Goal: Register for event/course

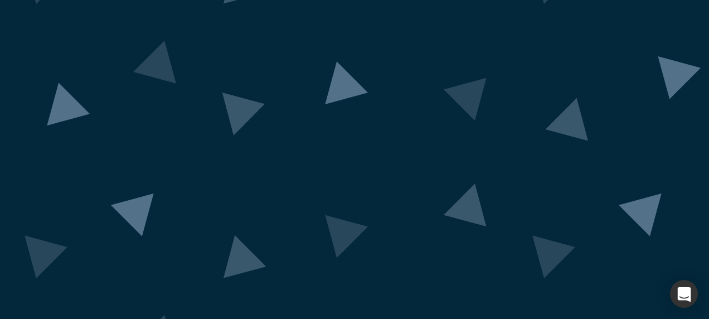
scroll to position [111, 0]
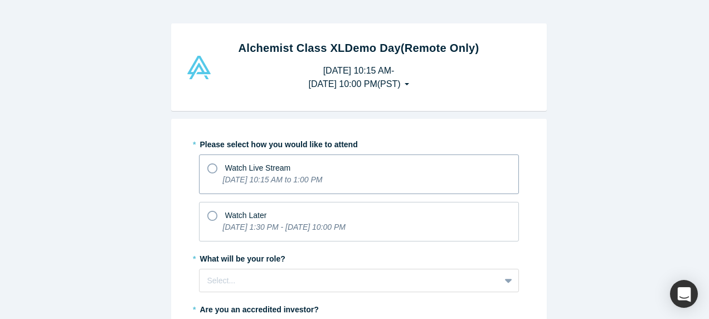
click at [276, 167] on span "Watch Live Stream" at bounding box center [258, 167] width 66 height 9
click at [0, 0] on input "Watch Live Stream [DATE] 10:15 AM to 1:00 PM" at bounding box center [0, 0] width 0 height 0
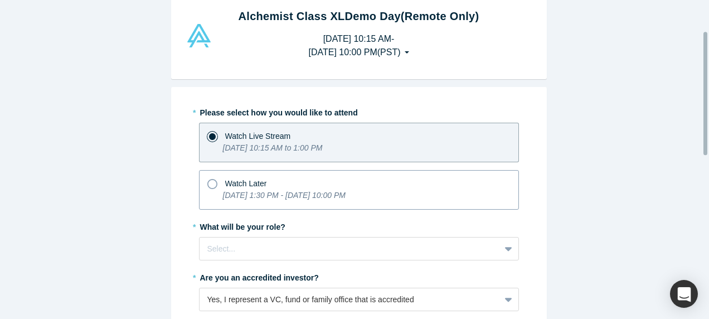
scroll to position [111, 0]
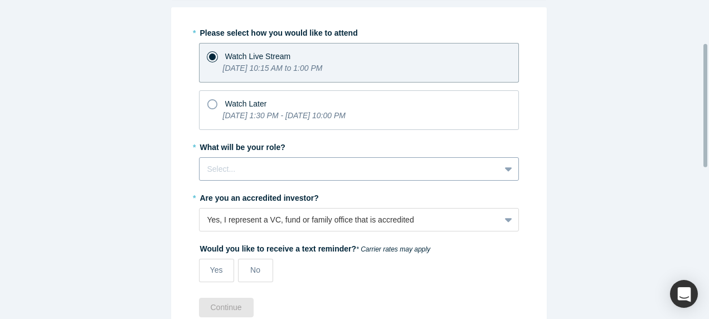
click at [260, 171] on div at bounding box center [349, 169] width 285 height 14
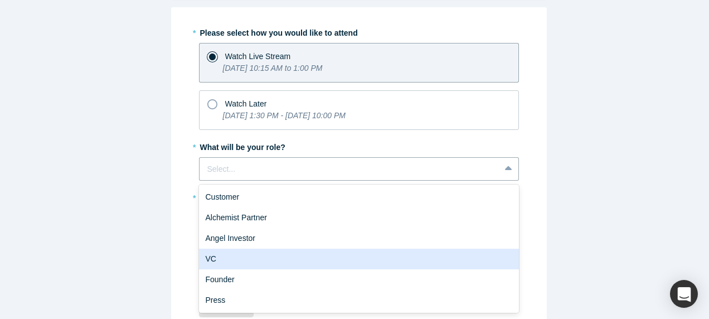
click at [245, 251] on div "VC" at bounding box center [359, 259] width 320 height 21
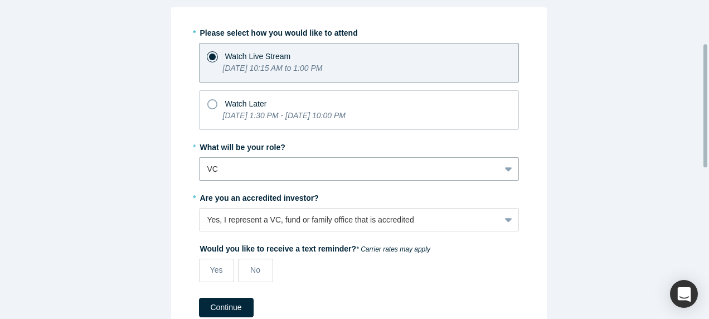
scroll to position [167, 0]
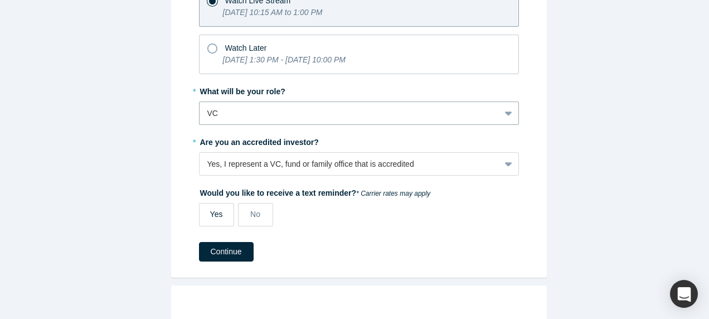
click at [216, 210] on span "Yes" at bounding box center [216, 214] width 13 height 9
click at [0, 0] on input "Yes" at bounding box center [0, 0] width 0 height 0
select select "US"
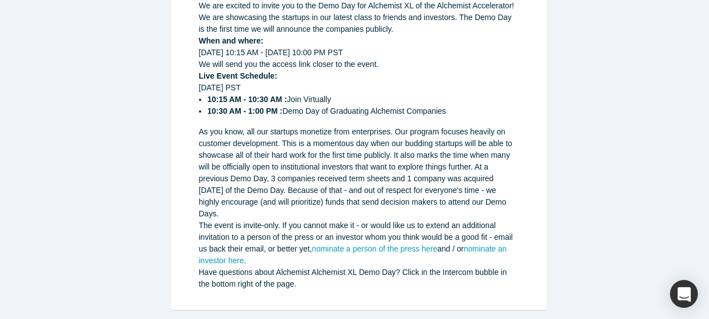
scroll to position [331, 0]
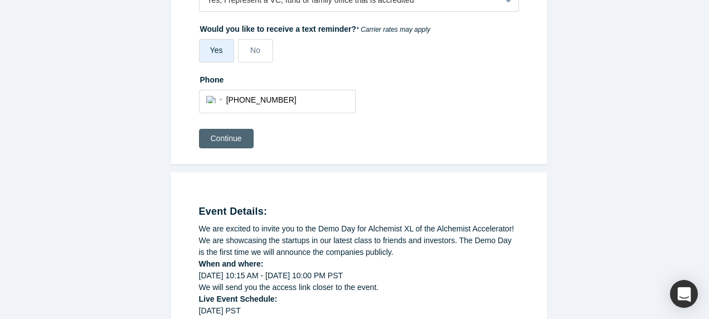
click at [227, 135] on button "Continue" at bounding box center [226, 139] width 55 height 20
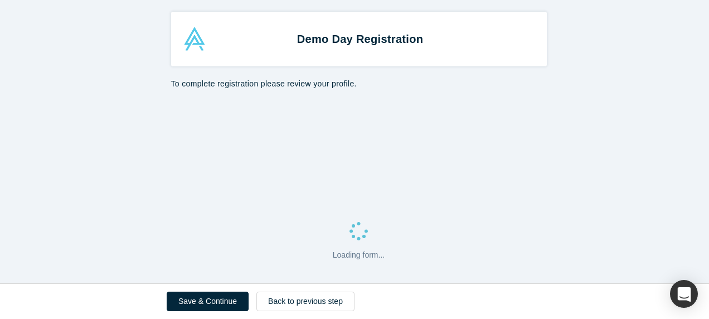
select select "US"
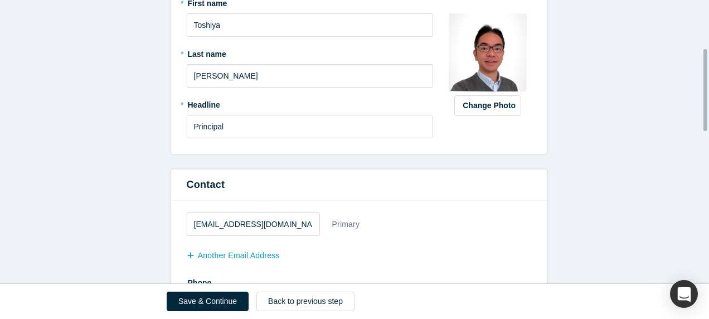
scroll to position [167, 0]
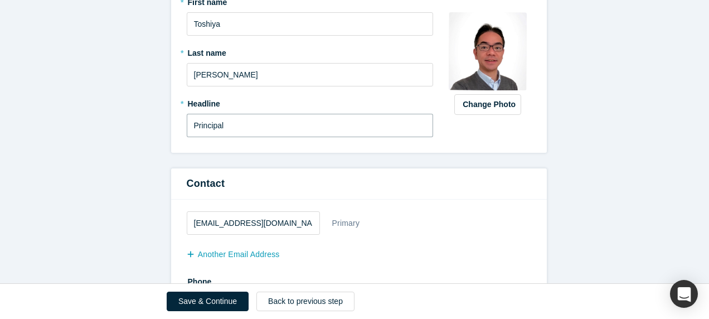
click at [254, 125] on input "Principal" at bounding box center [310, 125] width 247 height 23
type input "P"
type input "GM/Senior Director"
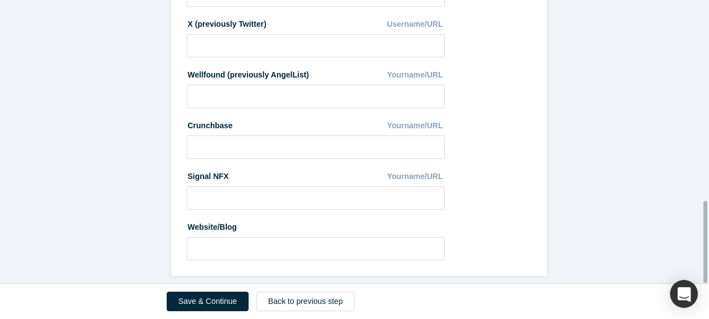
scroll to position [697, 0]
click at [227, 302] on button "Save & Continue" at bounding box center [208, 302] width 82 height 20
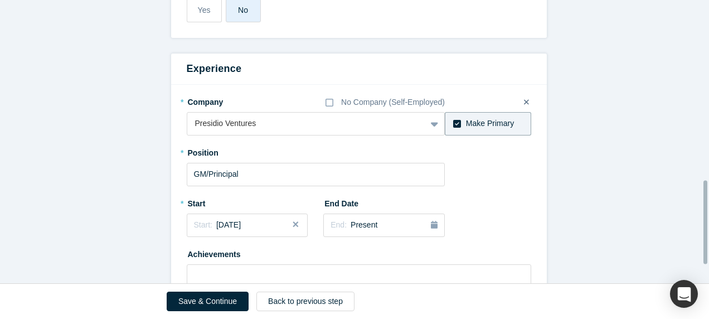
scroll to position [613, 0]
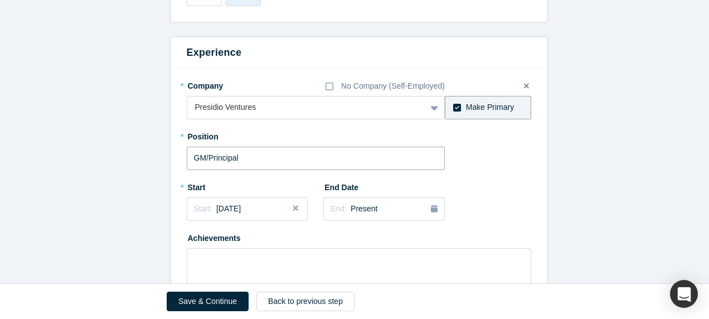
click at [246, 147] on input "GM/Principal" at bounding box center [316, 158] width 259 height 23
type input "GM/Senior Director"
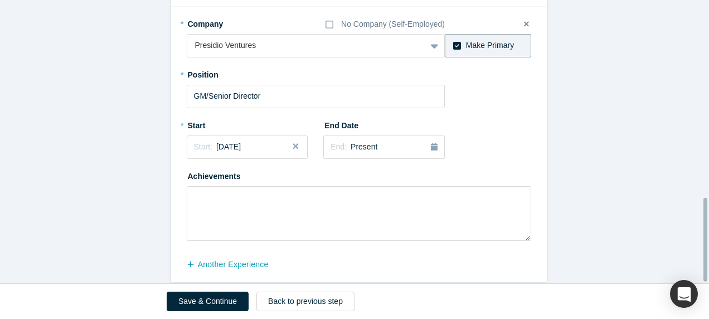
scroll to position [676, 0]
click at [194, 297] on button "Save & Continue" at bounding box center [208, 302] width 82 height 20
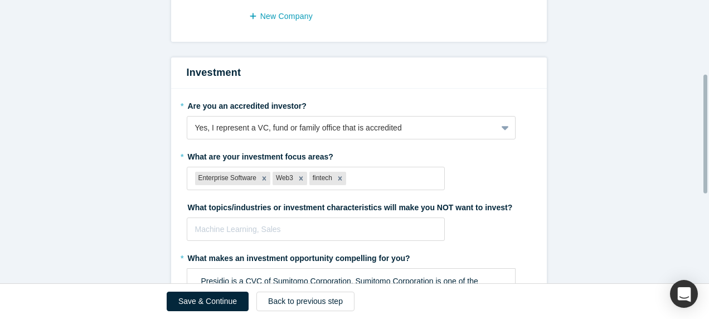
scroll to position [391, 0]
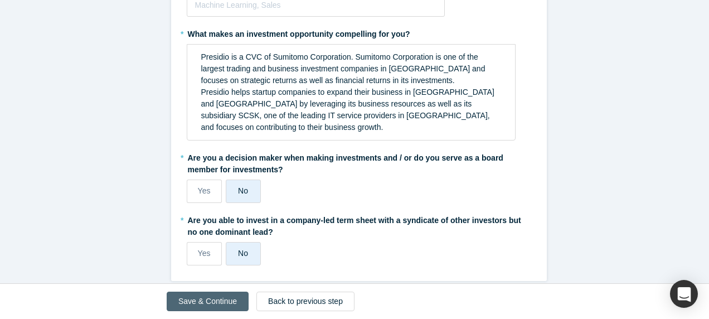
click at [205, 299] on button "Save & Continue" at bounding box center [208, 302] width 82 height 20
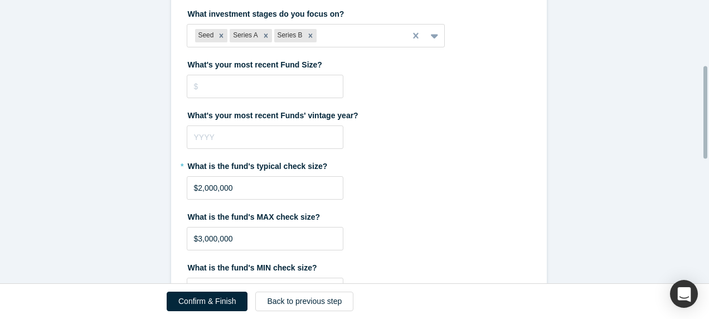
scroll to position [446, 0]
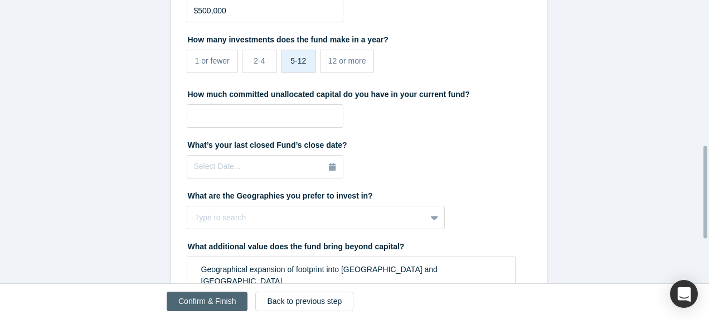
click at [205, 302] on button "Confirm & Finish" at bounding box center [207, 302] width 81 height 20
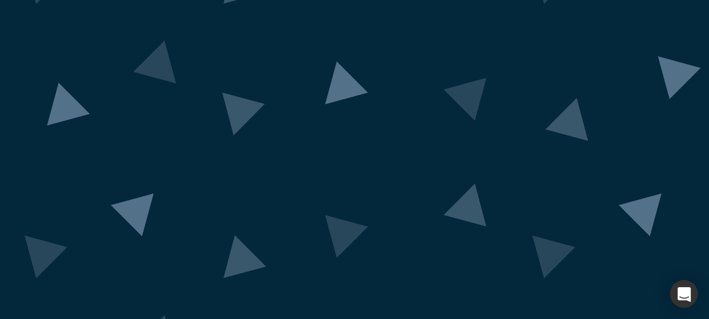
scroll to position [86, 0]
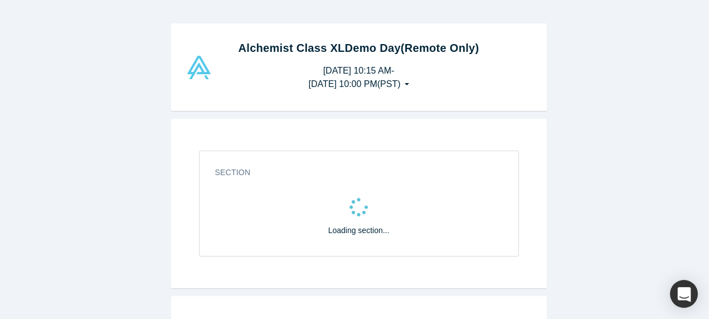
select select "US"
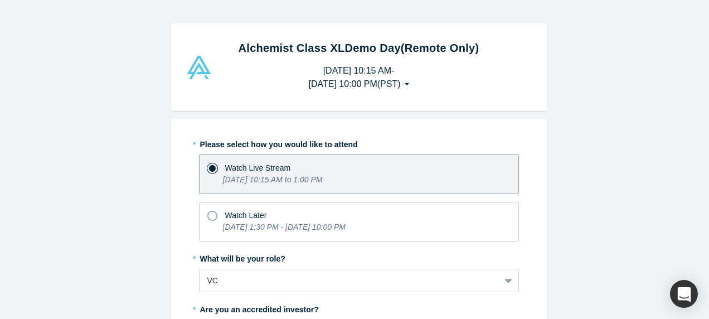
click at [420, 85] on button "Tuesday, September 30, 2025 10:15 AM - Monday, October 6, 2025 10:00 PM ( PST )" at bounding box center [359, 77] width 124 height 35
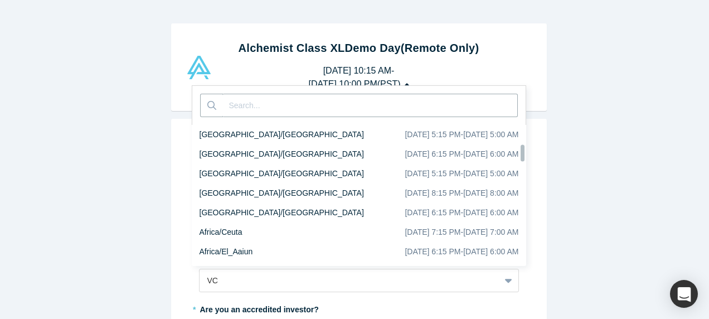
scroll to position [1717, 0]
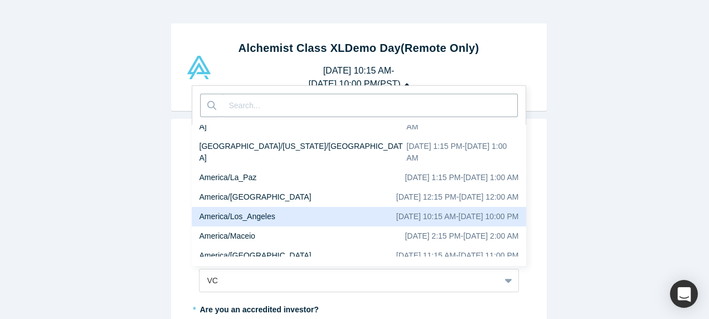
click at [625, 82] on div "Alchemist Class XL Demo Day (Remote Only) Tuesday, September 30, 2025 10:15 AM …" at bounding box center [358, 67] width 717 height 88
